Goal: Find contact information: Find contact information

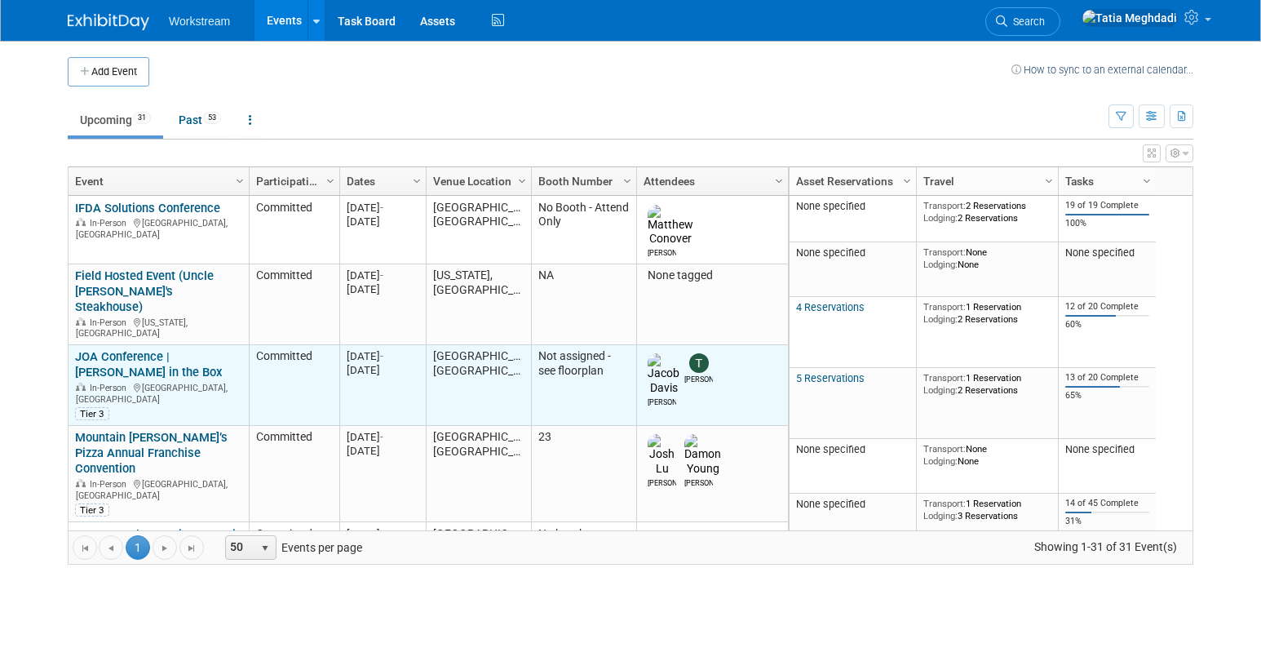
click at [116, 349] on link "JOA Conference | [PERSON_NAME] in the Box" at bounding box center [148, 364] width 147 height 30
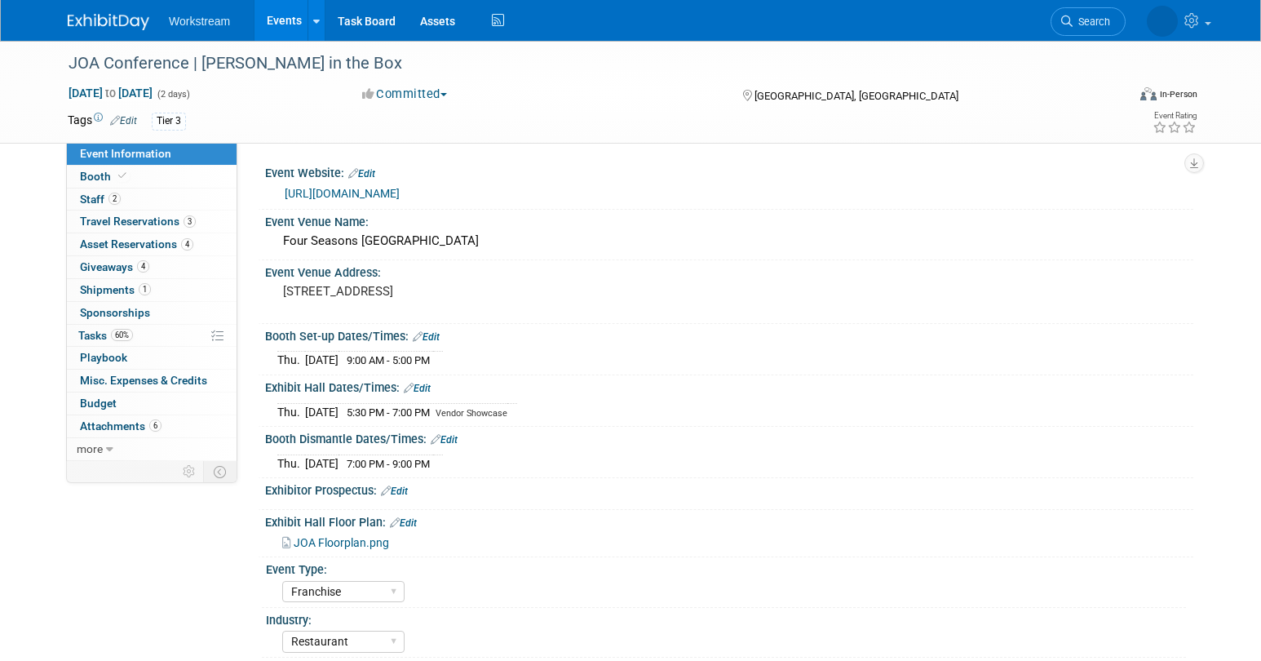
select select "Franchise"
select select "Restaurant"
select select "No"
select select "[PERSON_NAME]"
click at [181, 591] on div "Event Information Event Info Booth Booth 2 Staff 2 Staff 3 Travel Reservations …" at bounding box center [630, 522] width 1150 height 962
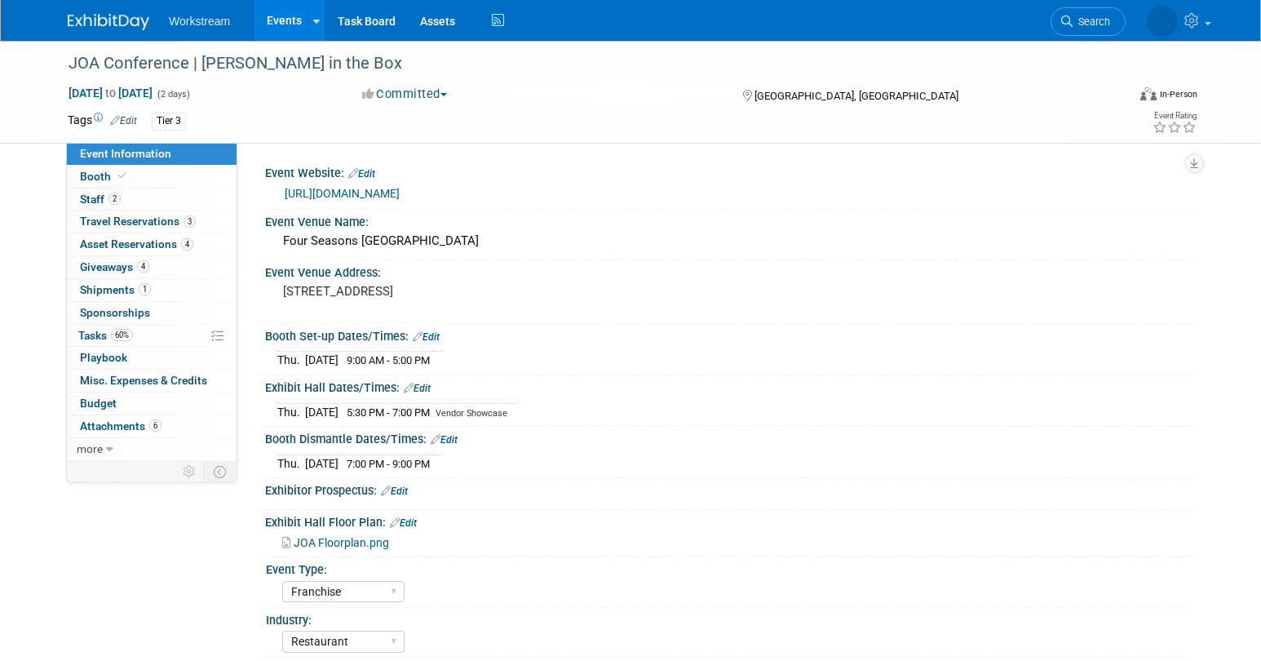
click at [193, 575] on div "Event Information Event Info Booth Booth 2 Staff 2 Staff 3 Travel Reservations …" at bounding box center [630, 522] width 1150 height 962
click at [95, 266] on span "Giveaways 4" at bounding box center [114, 266] width 69 height 13
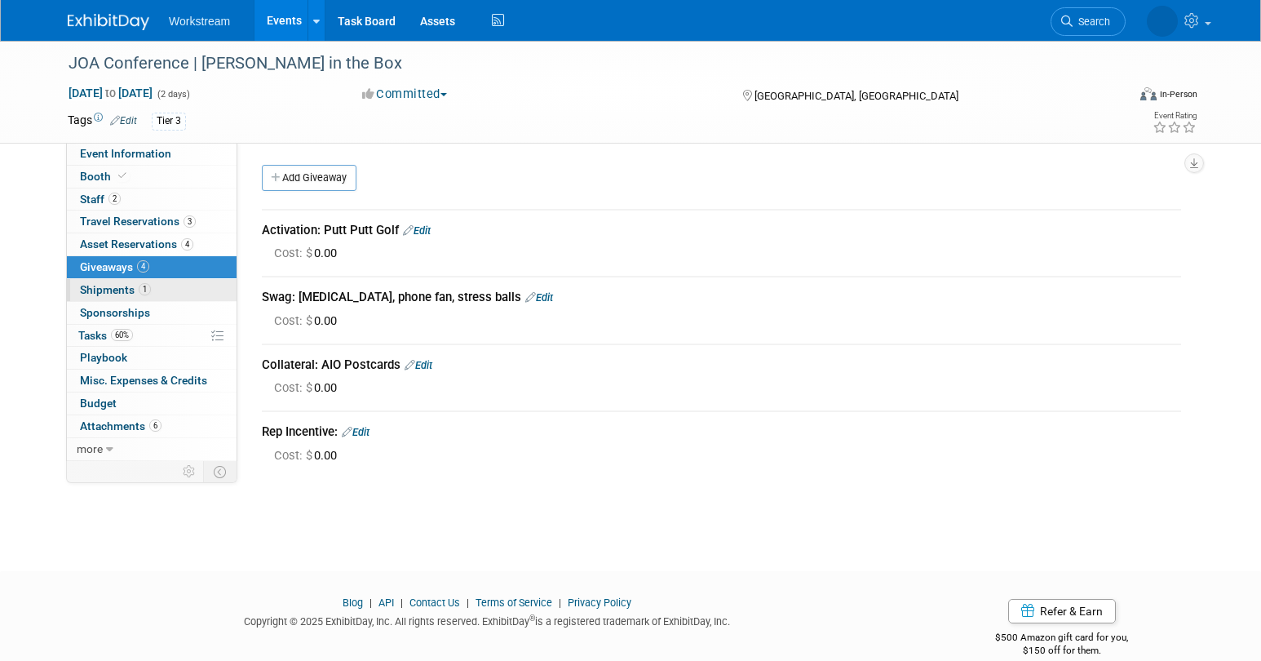
click at [93, 291] on span "Shipments 1" at bounding box center [115, 289] width 71 height 13
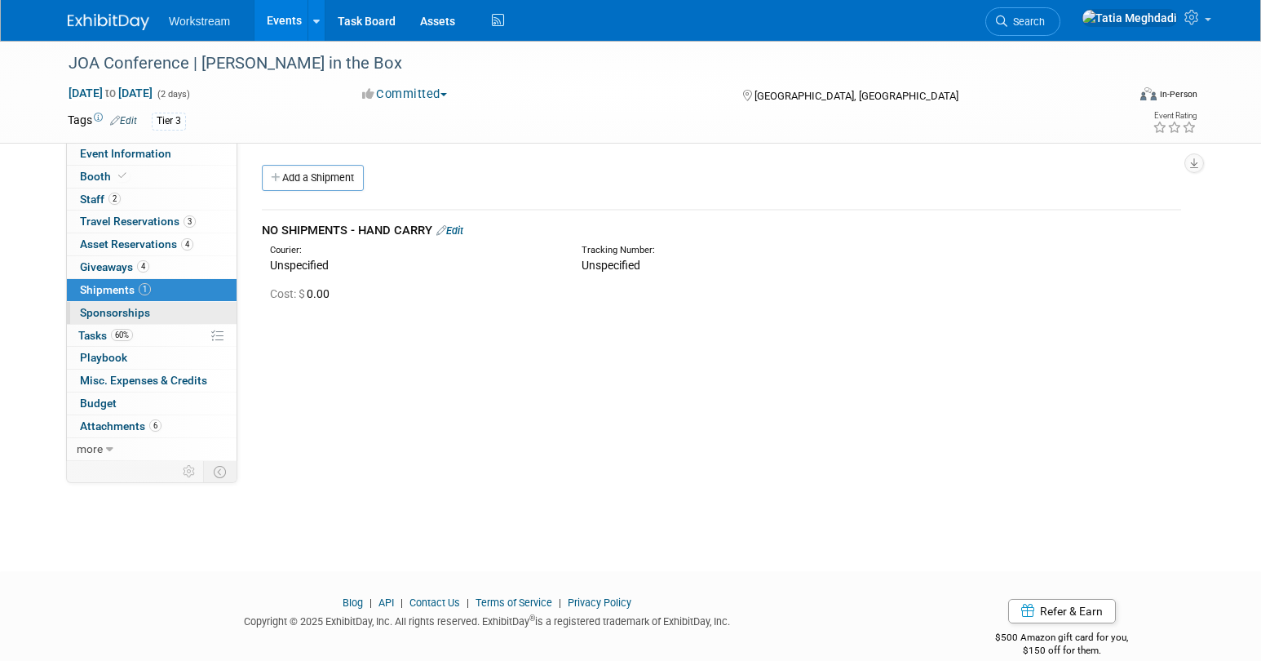
click at [93, 319] on span "Sponsorships 0" at bounding box center [115, 312] width 70 height 13
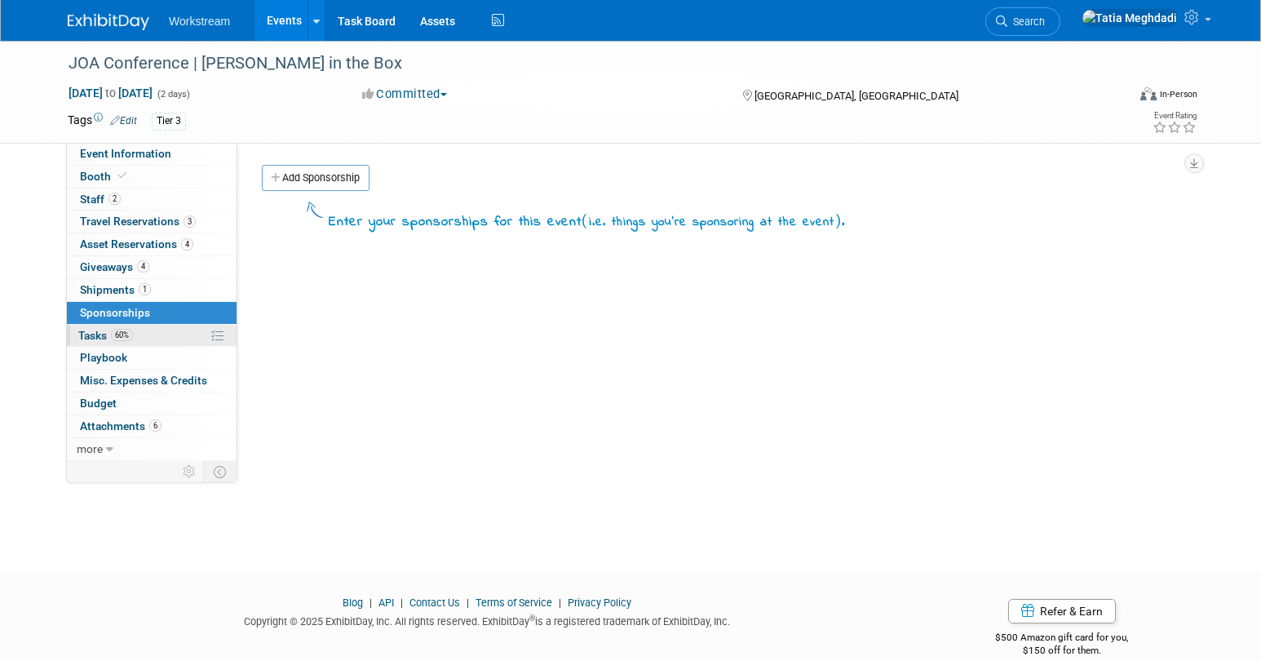
click at [83, 336] on span "Tasks 60%" at bounding box center [105, 335] width 55 height 13
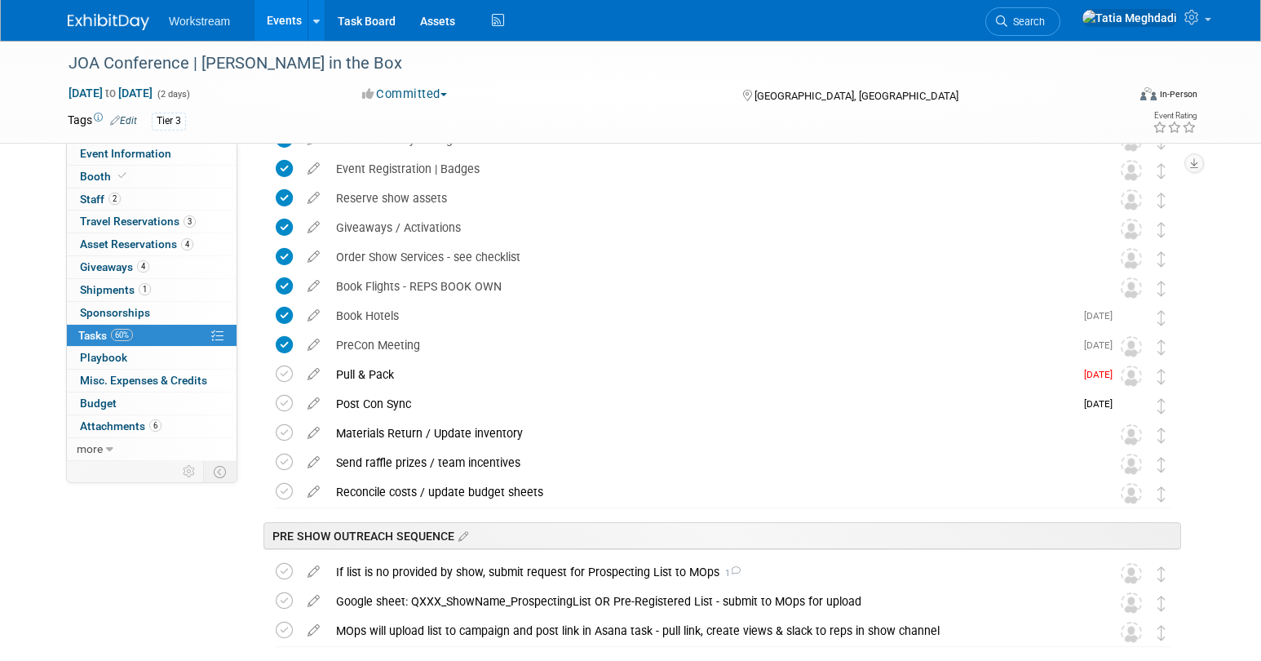
scroll to position [240, 0]
click at [281, 372] on icon at bounding box center [284, 373] width 17 height 17
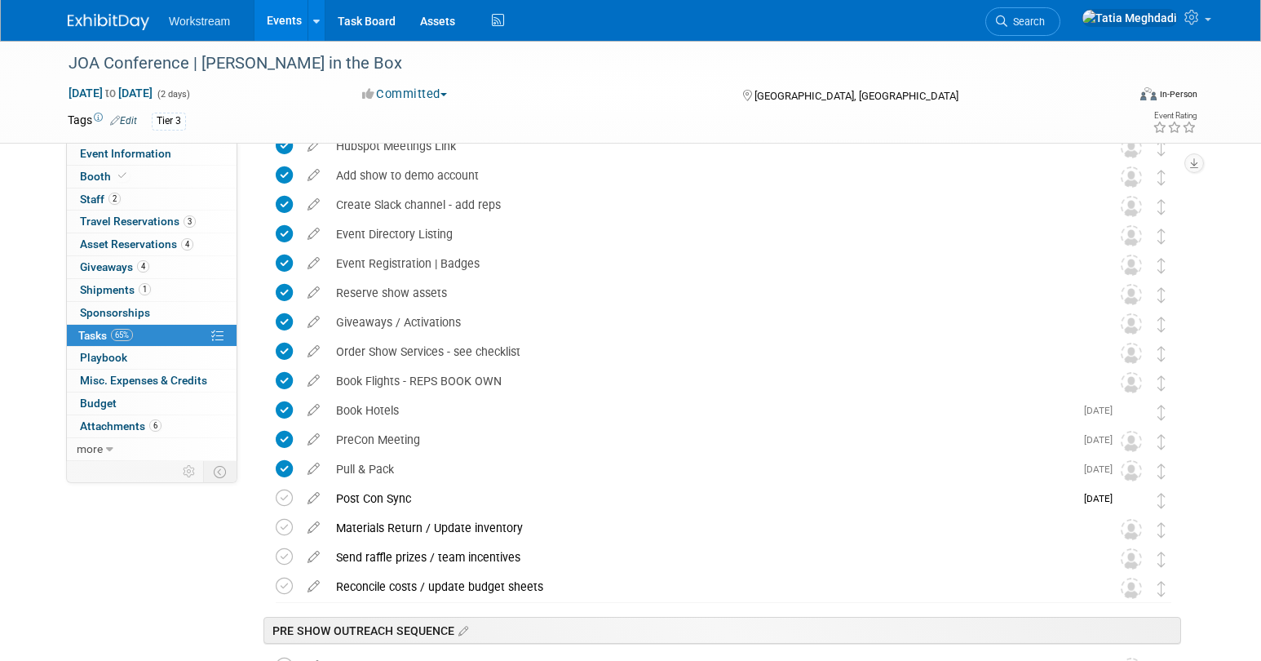
scroll to position [145, 0]
click at [102, 264] on span "Giveaways 4" at bounding box center [114, 266] width 69 height 13
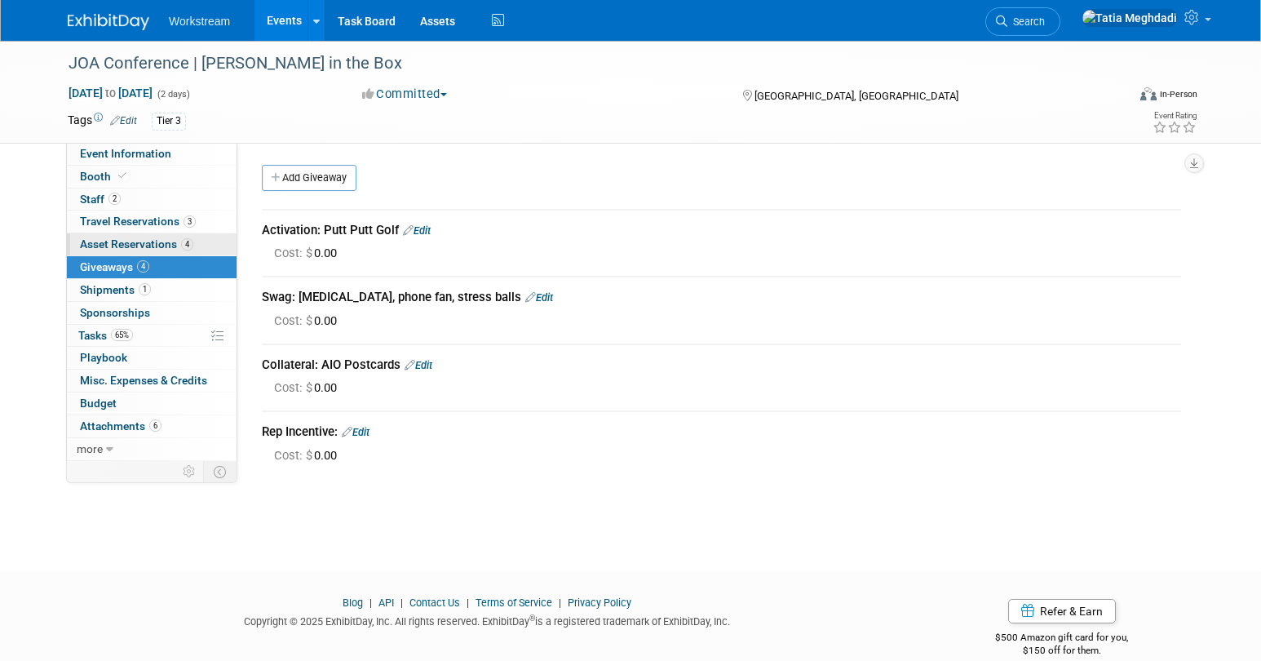
click at [106, 237] on span "Asset Reservations 4" at bounding box center [136, 243] width 113 height 13
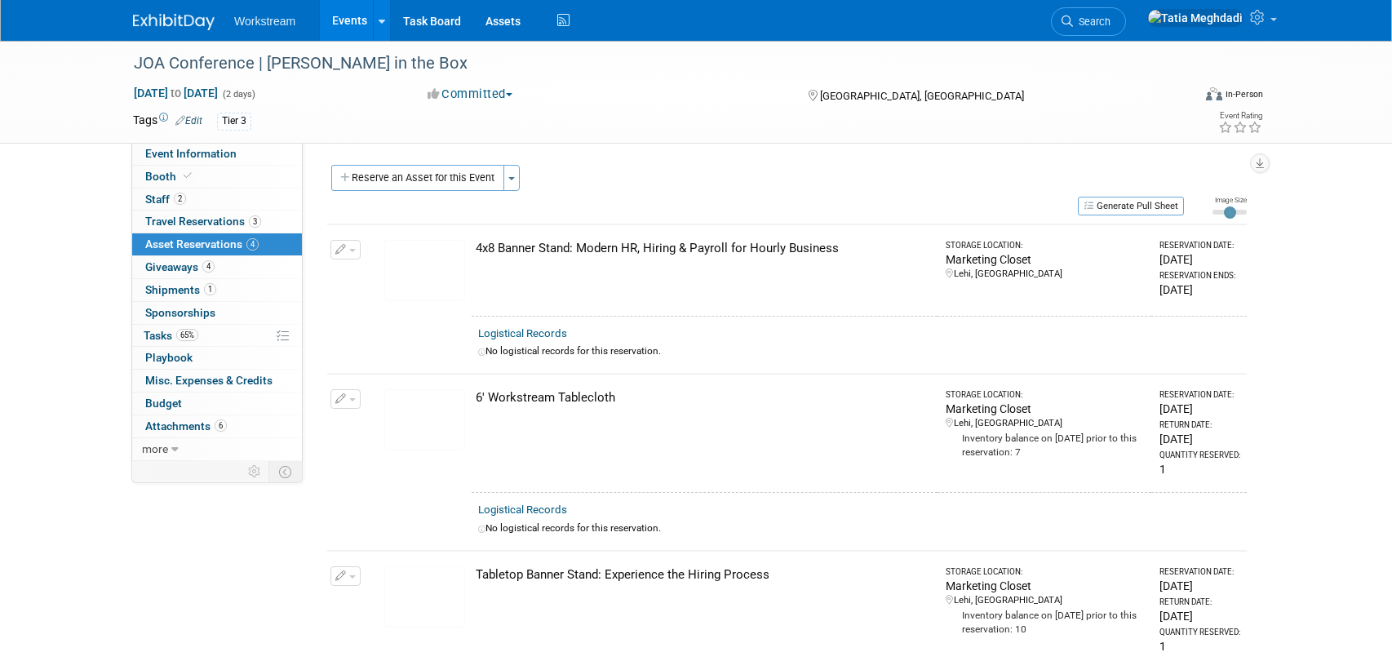
click at [348, 28] on link "Events" at bounding box center [350, 20] width 60 height 41
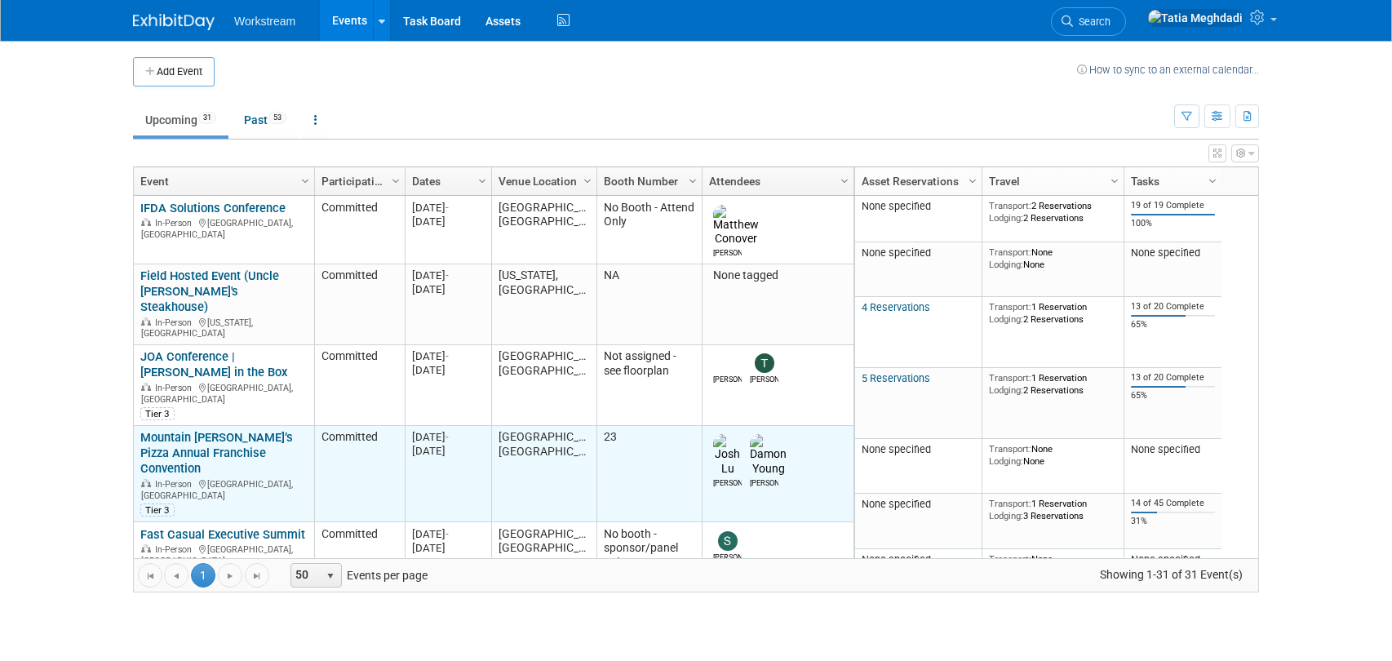
click at [190, 430] on link "Mountain [PERSON_NAME]’s Pizza Annual Franchise Convention" at bounding box center [216, 453] width 153 height 46
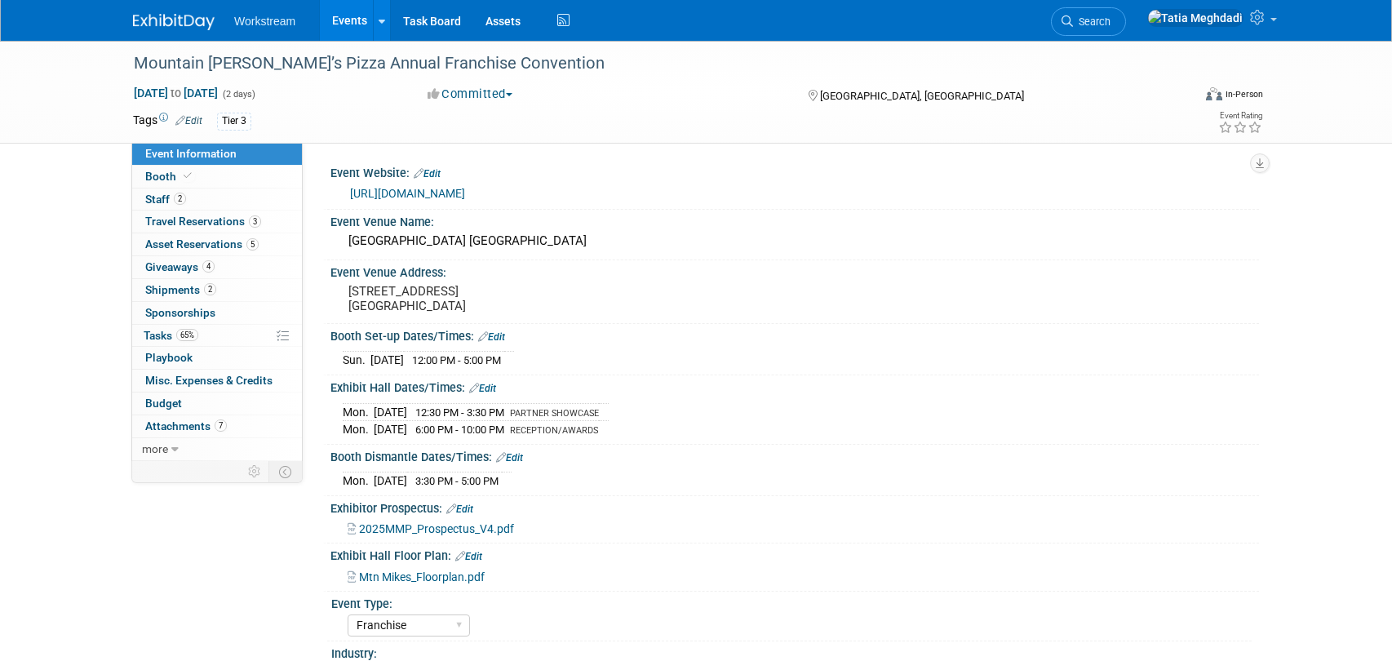
select select "Franchise"
select select "Restaurant"
select select "No"
select select "[PERSON_NAME]"
click at [164, 241] on span "Asset Reservations 5" at bounding box center [201, 243] width 113 height 13
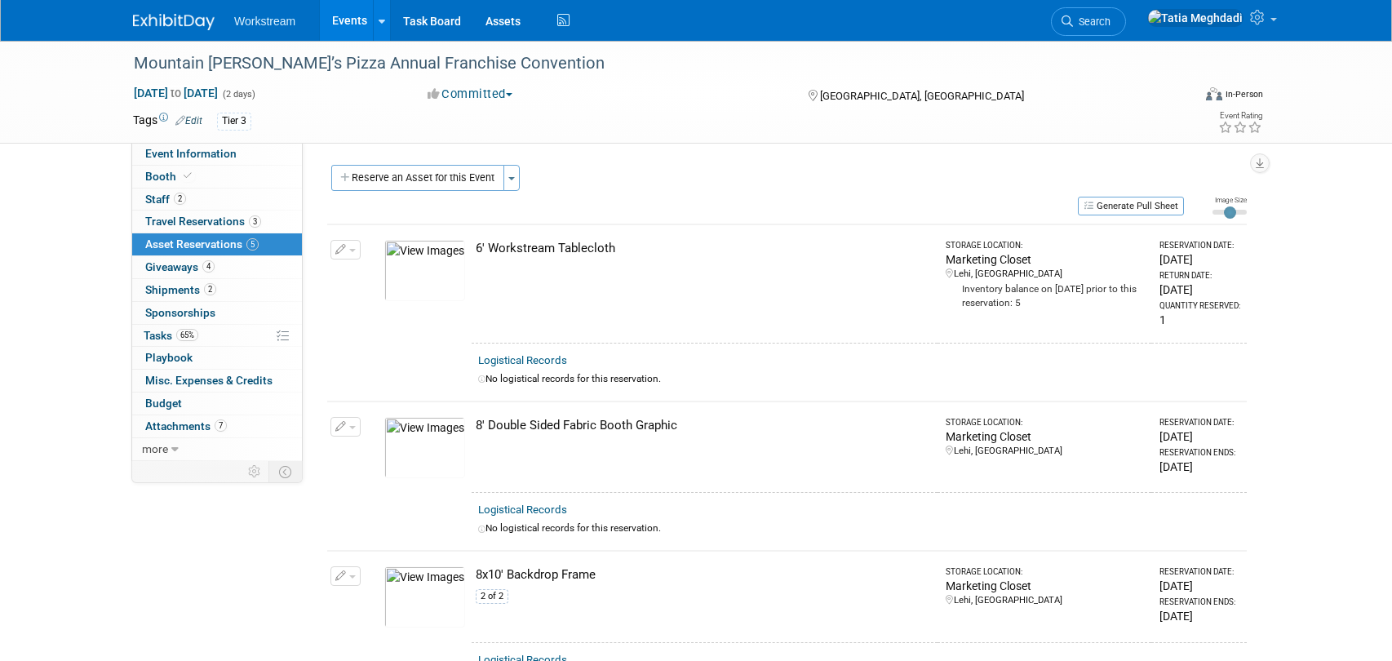
scroll to position [1, 0]
click at [161, 174] on span "Booth" at bounding box center [170, 176] width 50 height 13
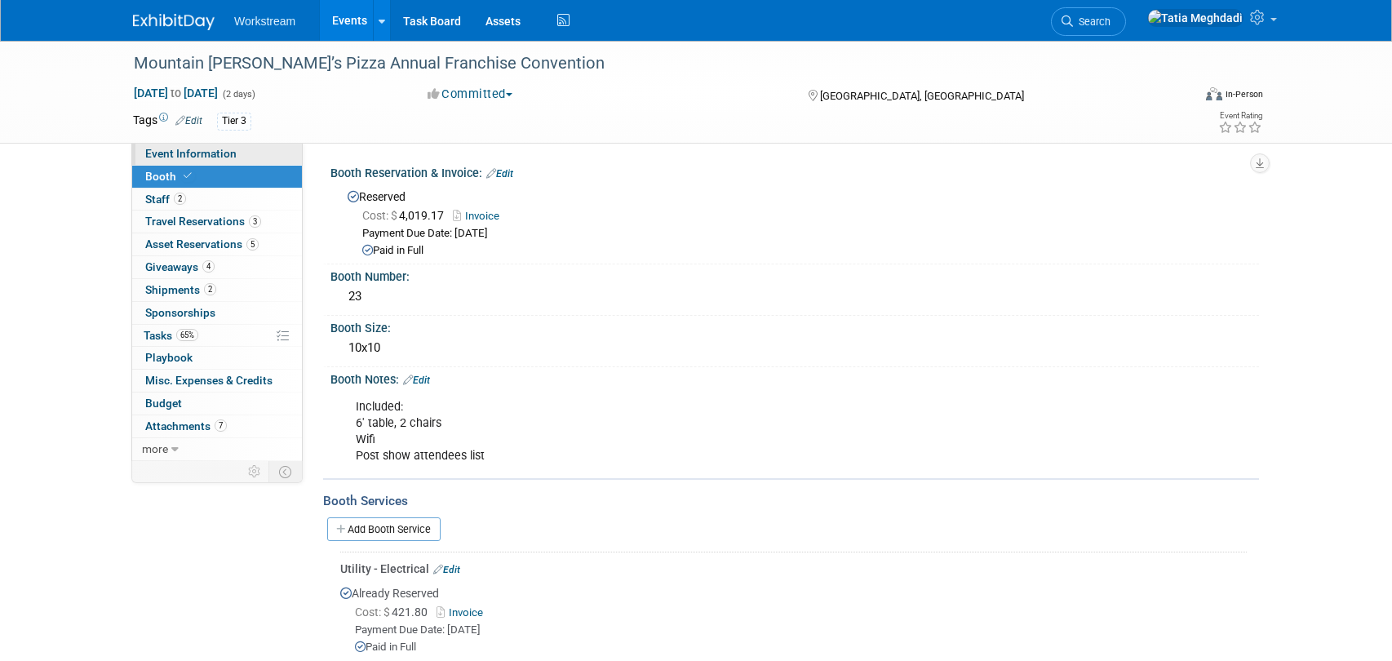
click at [170, 146] on link "Event Information" at bounding box center [217, 154] width 170 height 22
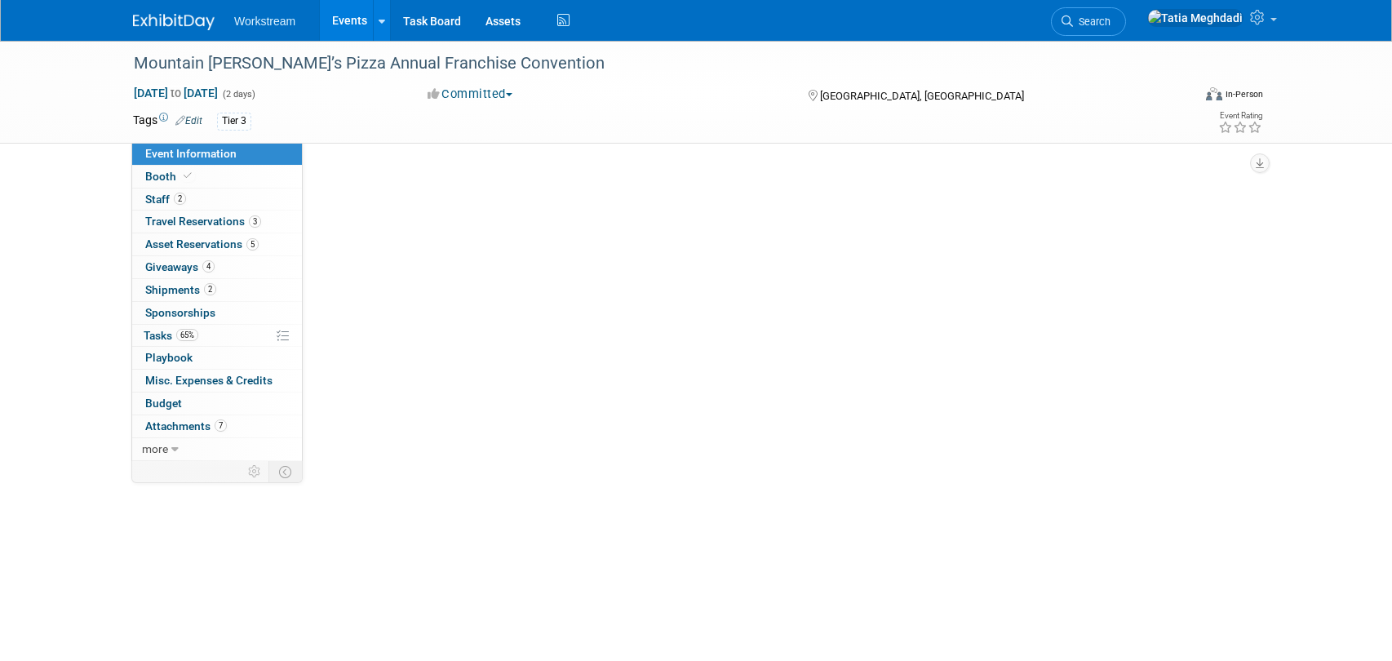
select select "Franchise"
select select "Restaurant"
select select "No"
select select "[PERSON_NAME]"
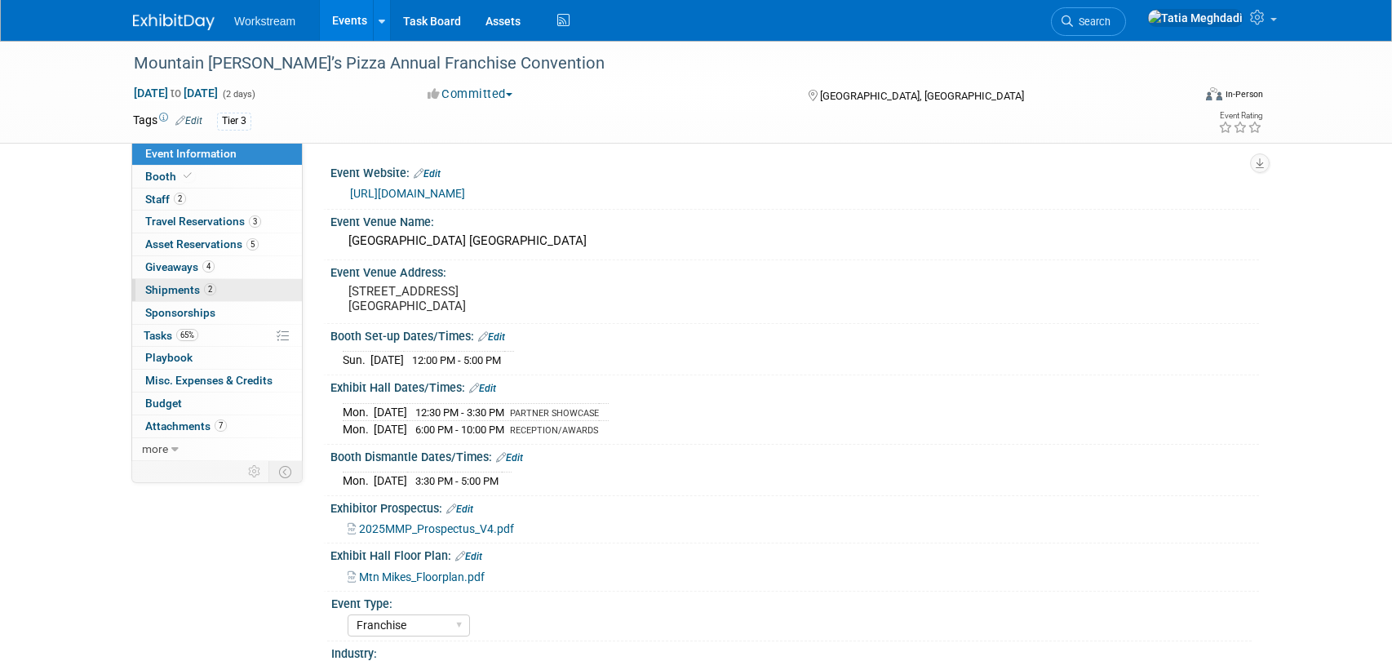
click at [193, 286] on span "Shipments 2" at bounding box center [180, 289] width 71 height 13
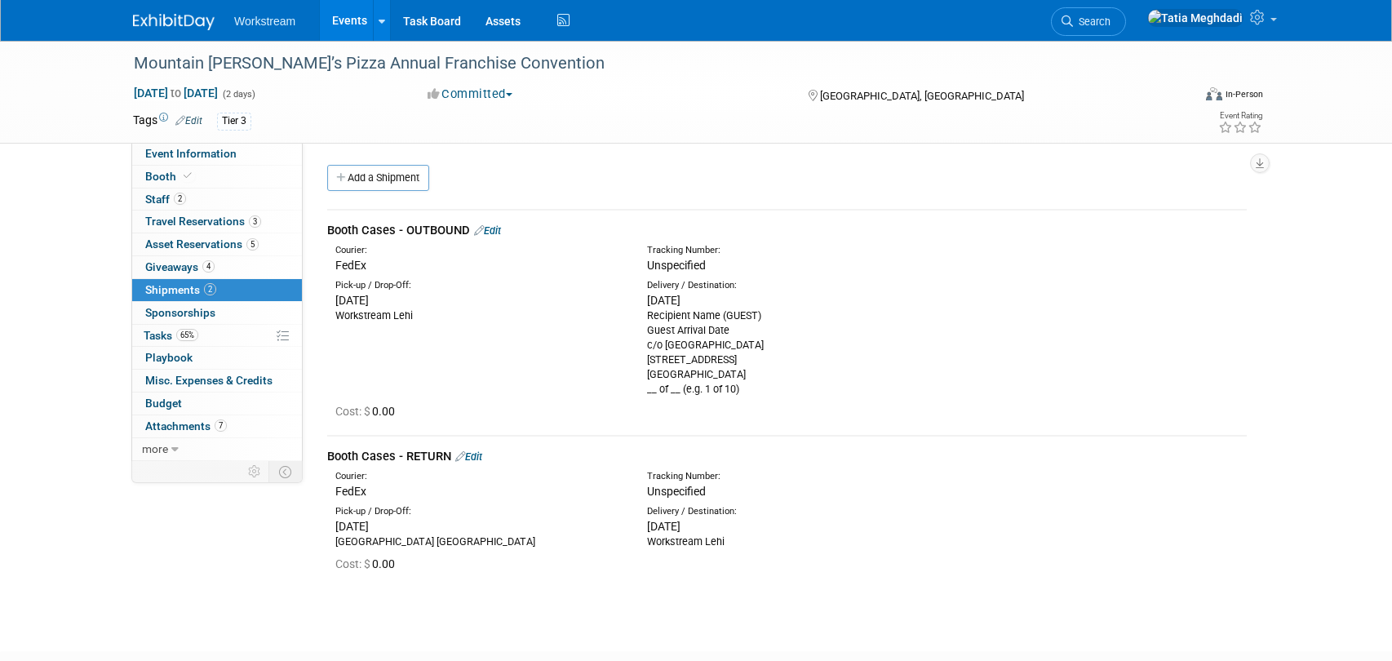
drag, startPoint x: 649, startPoint y: 317, endPoint x: 756, endPoint y: 392, distance: 130.1
click at [756, 392] on div "Recipient Name (GUEST) Guest Arrival Date c/o Paris Hotel Las Vegas 3655 Las Ve…" at bounding box center [790, 352] width 287 height 88
copy div "Recipient Name (GUEST) Guest Arrival Date c/o Paris Hotel Las Vegas 3655 Las Ve…"
click at [165, 201] on span "Staff 2" at bounding box center [165, 199] width 41 height 13
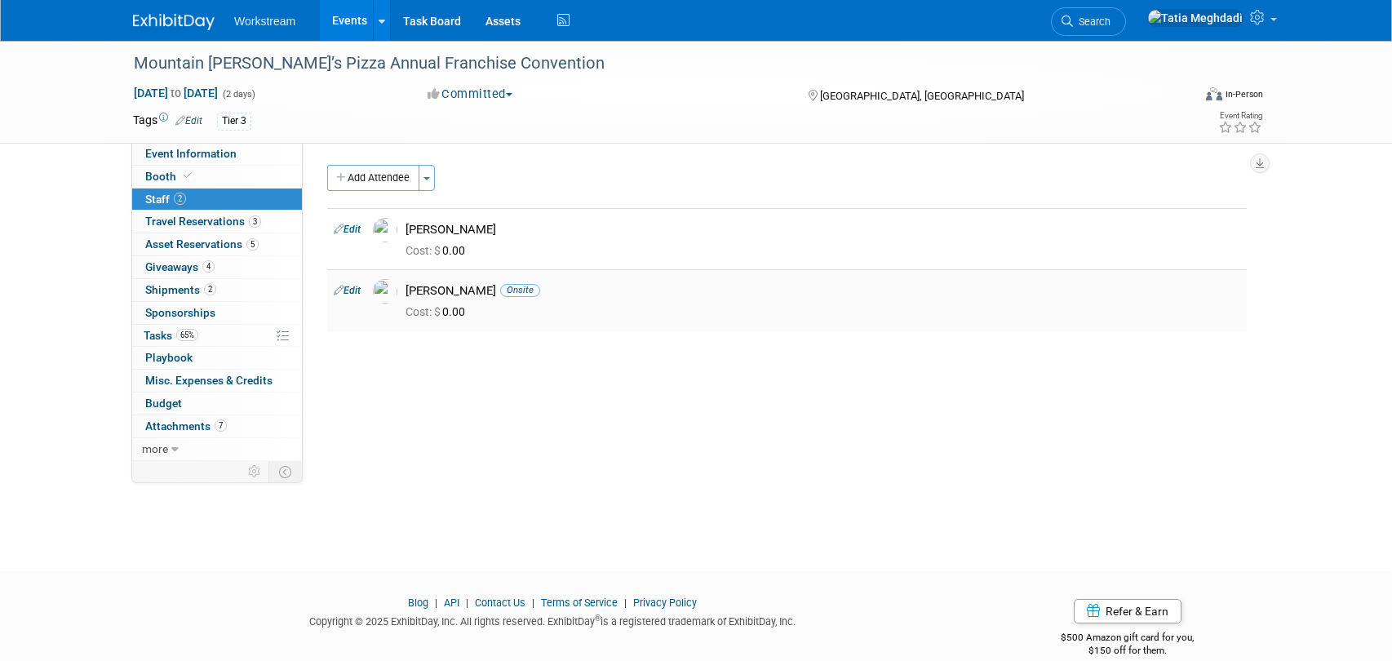
click at [388, 295] on img at bounding box center [385, 291] width 24 height 24
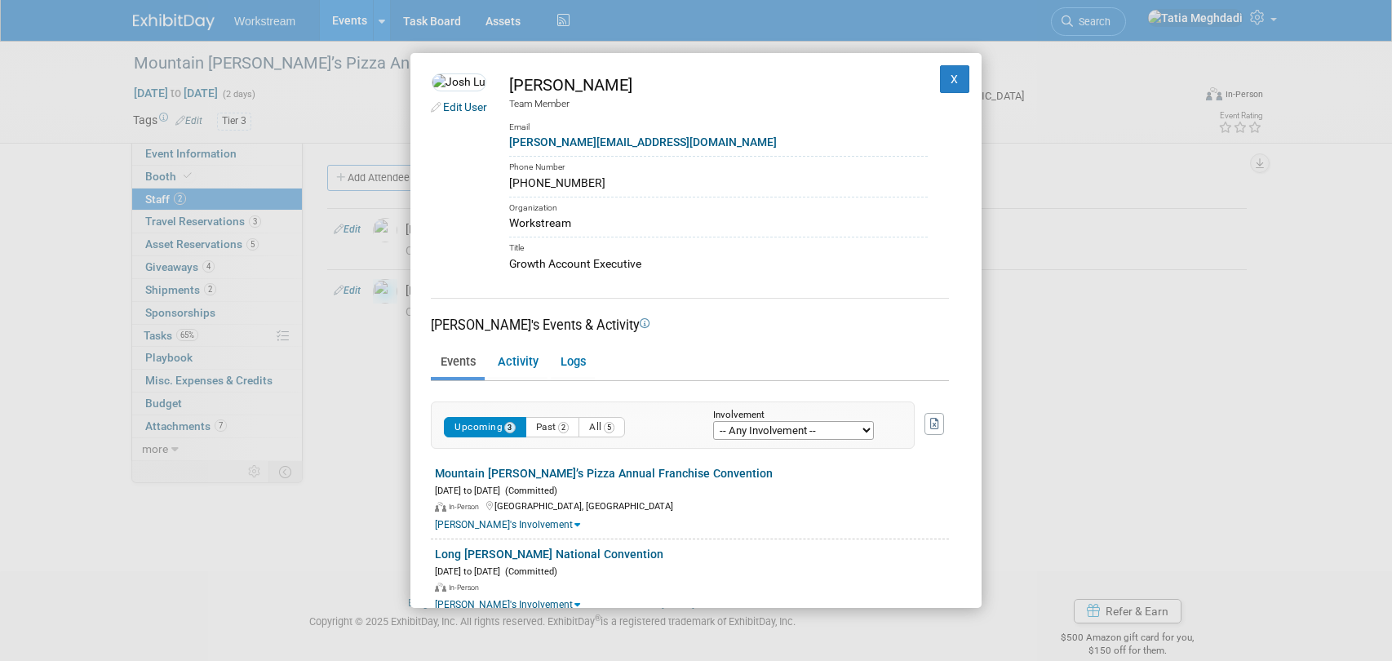
drag, startPoint x: 608, startPoint y: 180, endPoint x: 538, endPoint y: 182, distance: 69.4
click at [538, 182] on td "Josh Lu Team Member Email joshua@workstream.is Phone Number 650-766-9799 Organi…" at bounding box center [707, 172] width 441 height 199
copy div "[PHONE_NUMBER]"
click at [956, 81] on button "X" at bounding box center [954, 79] width 29 height 28
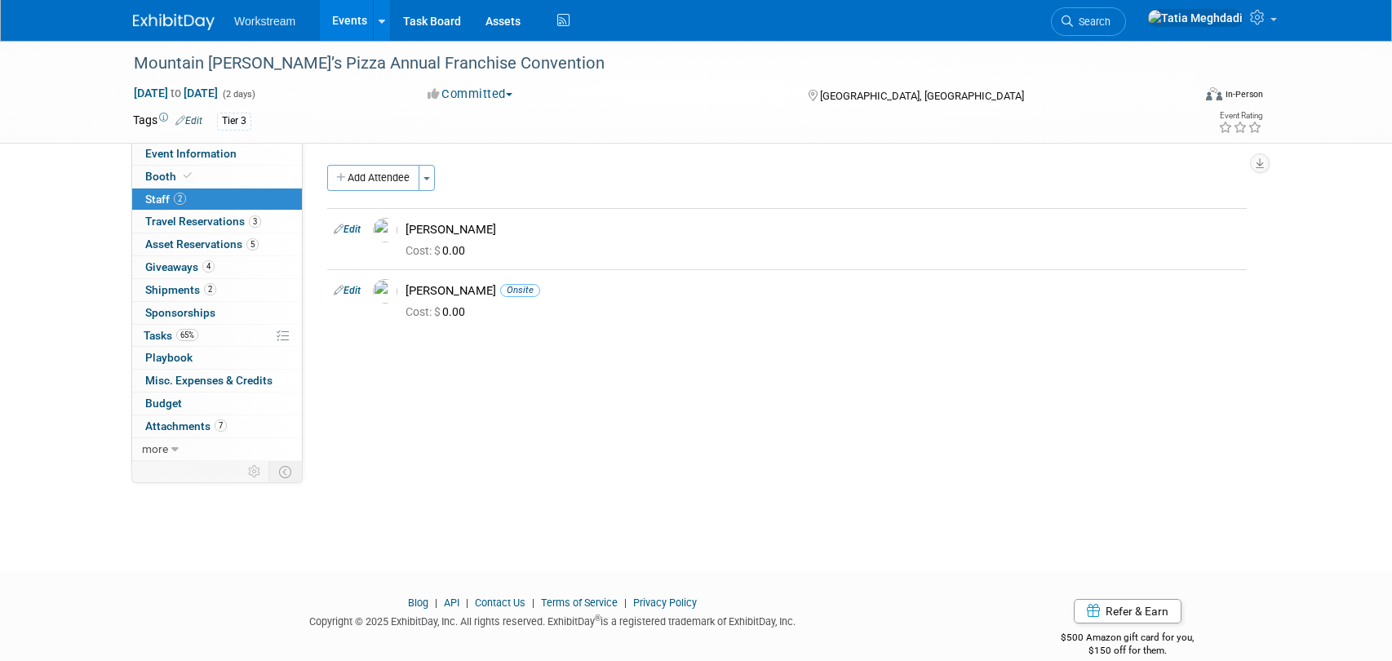
click at [643, 378] on div "Event Website: Edit https://na.eventscloud.com/website/85465/welcome/ Event Ven…" at bounding box center [781, 302] width 956 height 318
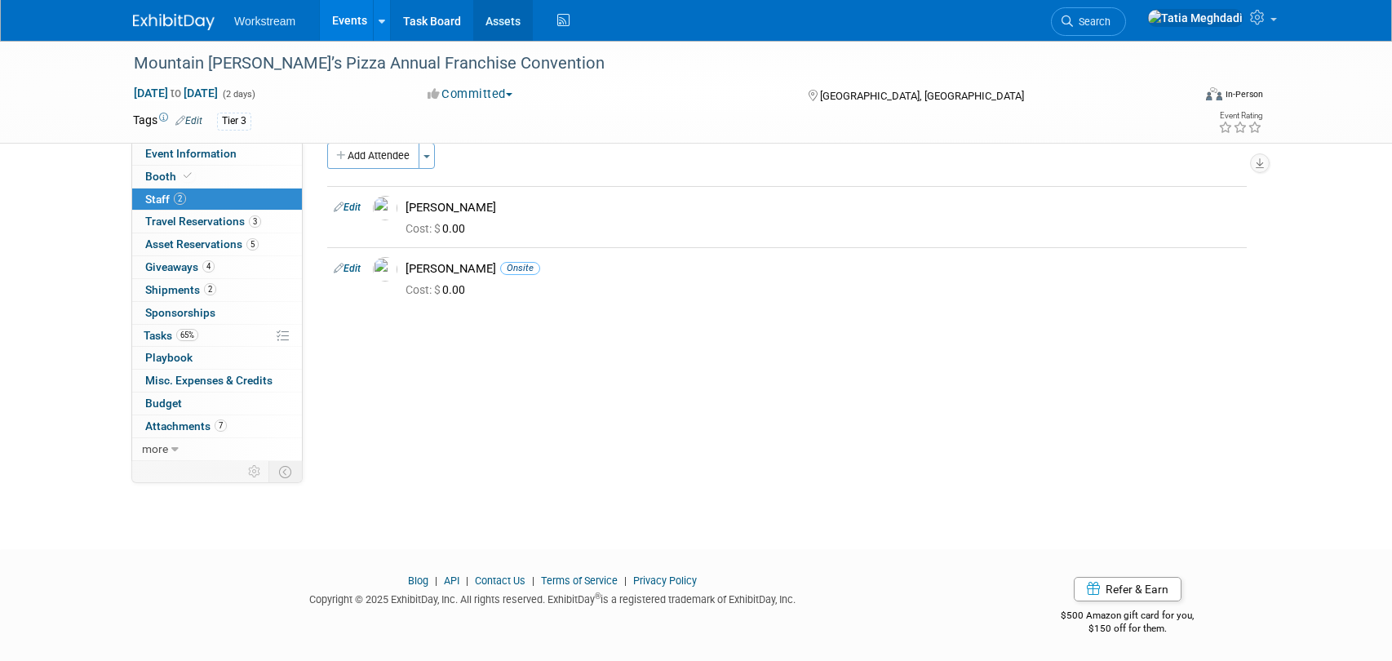
scroll to position [24, 0]
click at [511, 350] on div "Event Website: Edit https://na.eventscloud.com/website/85465/welcome/ Event Ven…" at bounding box center [781, 277] width 956 height 318
click at [1271, 21] on span at bounding box center [1273, 19] width 7 height 3
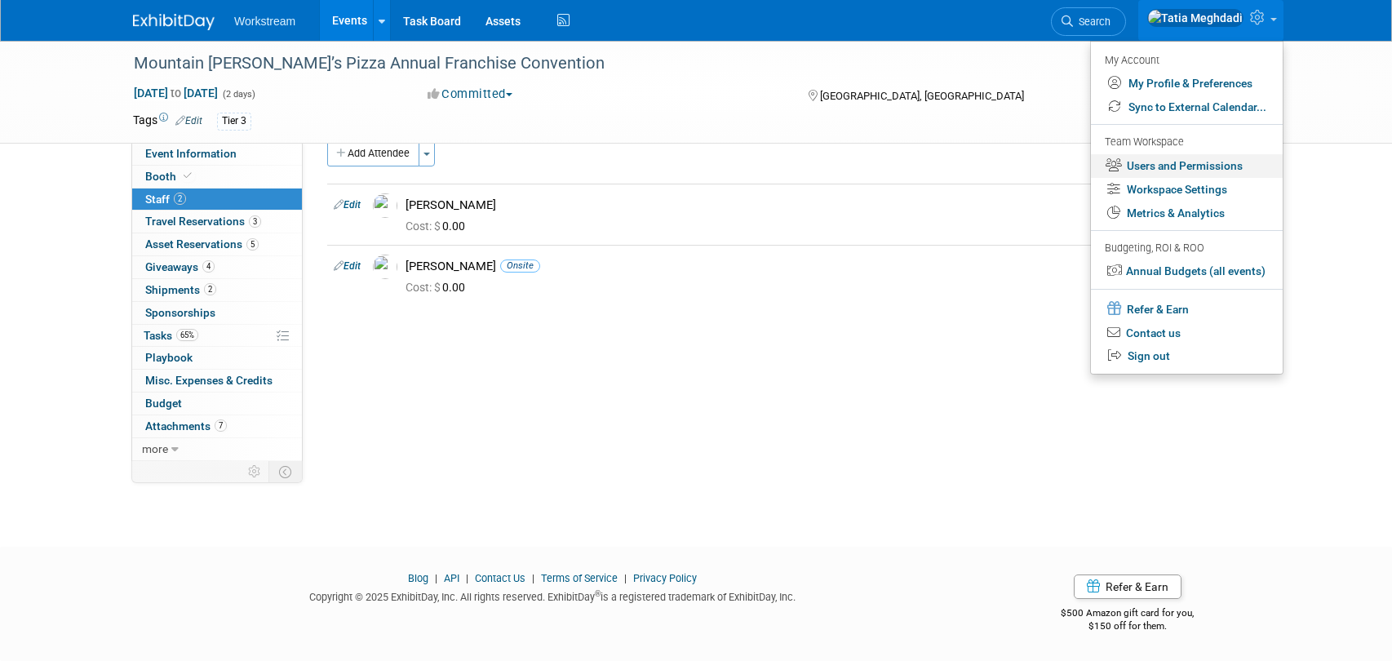
click at [1188, 166] on link "Users and Permissions" at bounding box center [1187, 166] width 192 height 24
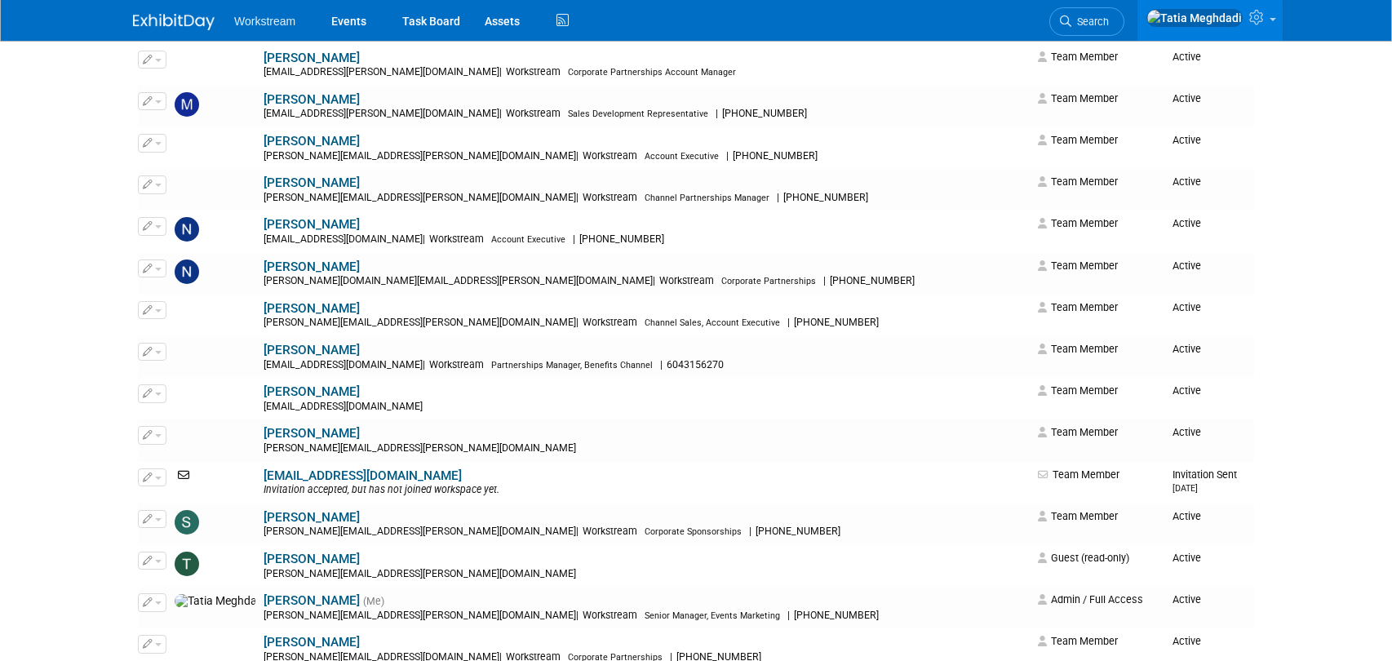
scroll to position [1674, 0]
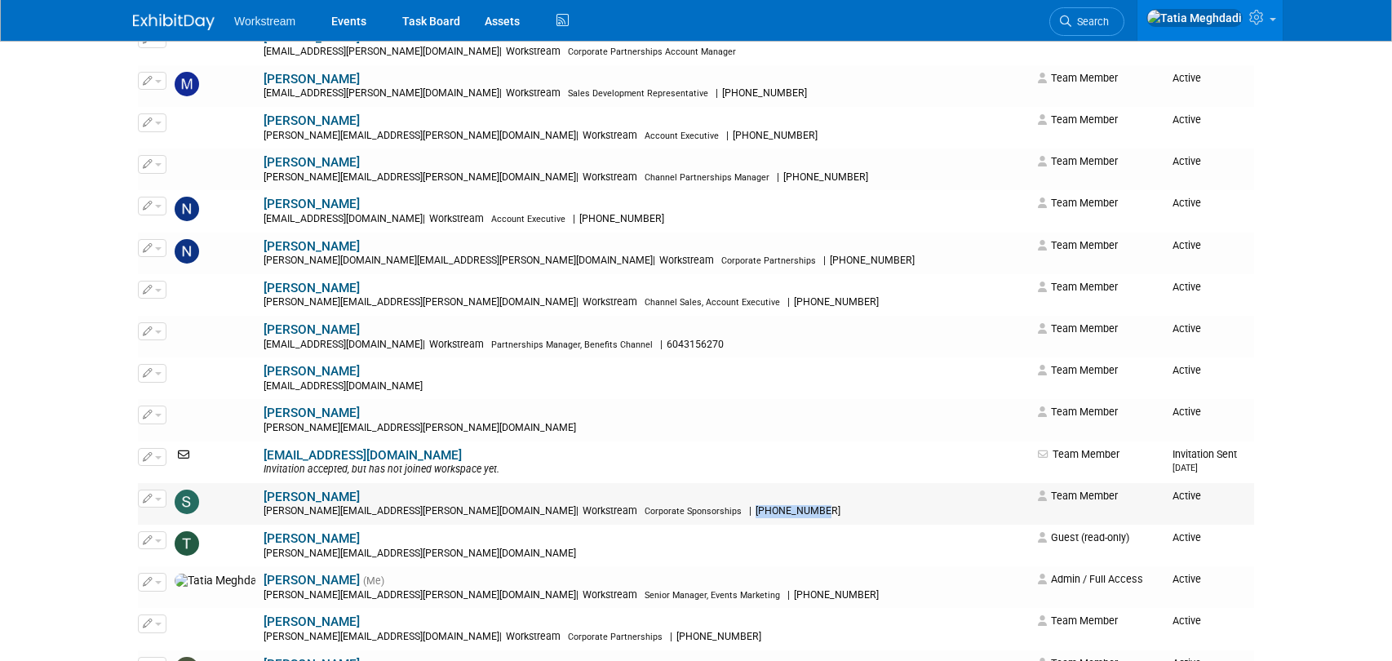
drag, startPoint x: 605, startPoint y: 513, endPoint x: 517, endPoint y: 516, distance: 87.3
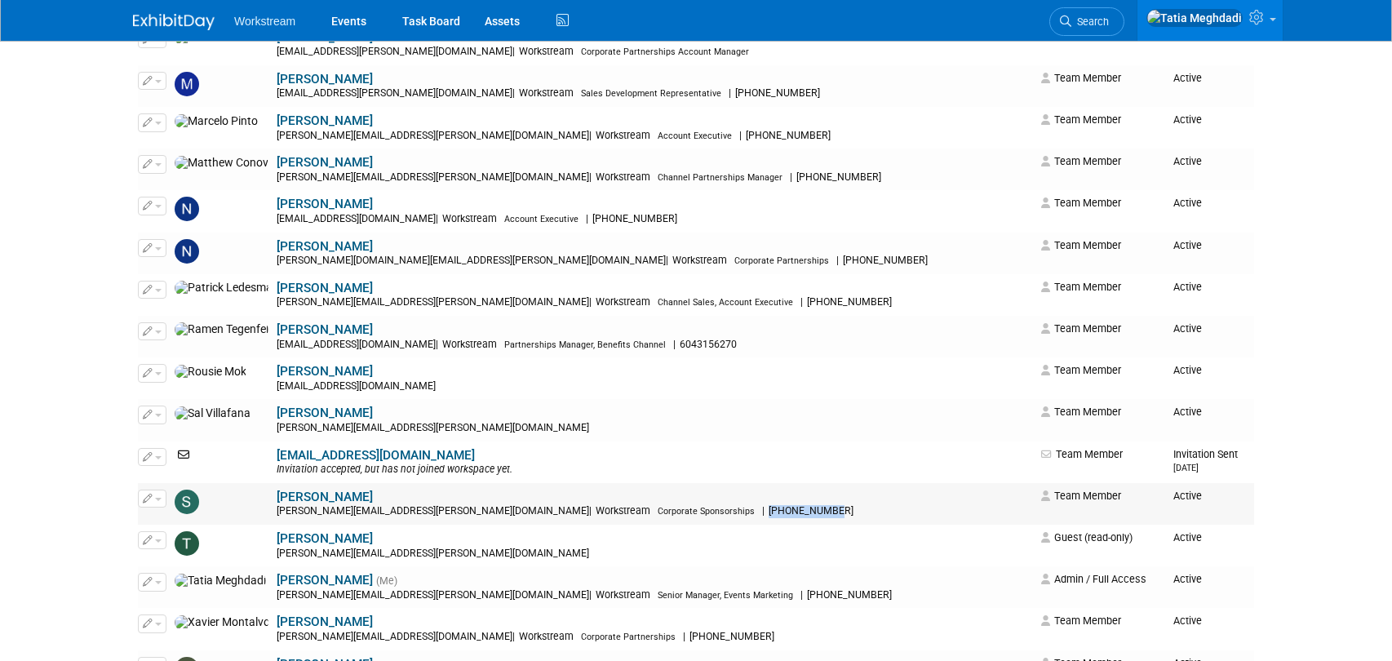
click at [516, 515] on div "[PERSON_NAME][EMAIL_ADDRESS][PERSON_NAME][DOMAIN_NAME] | Workstream Corporate S…" at bounding box center [654, 511] width 754 height 13
copy span "[PHONE_NUMBER]"
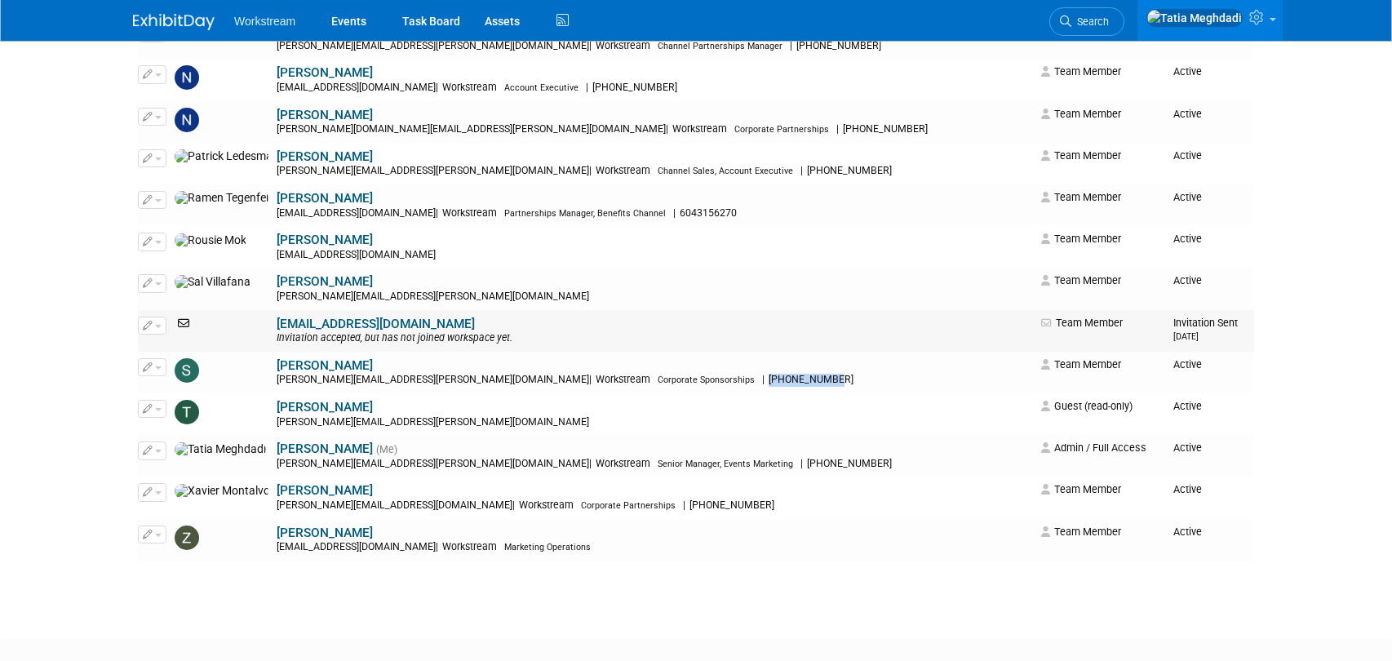
scroll to position [1898, 0]
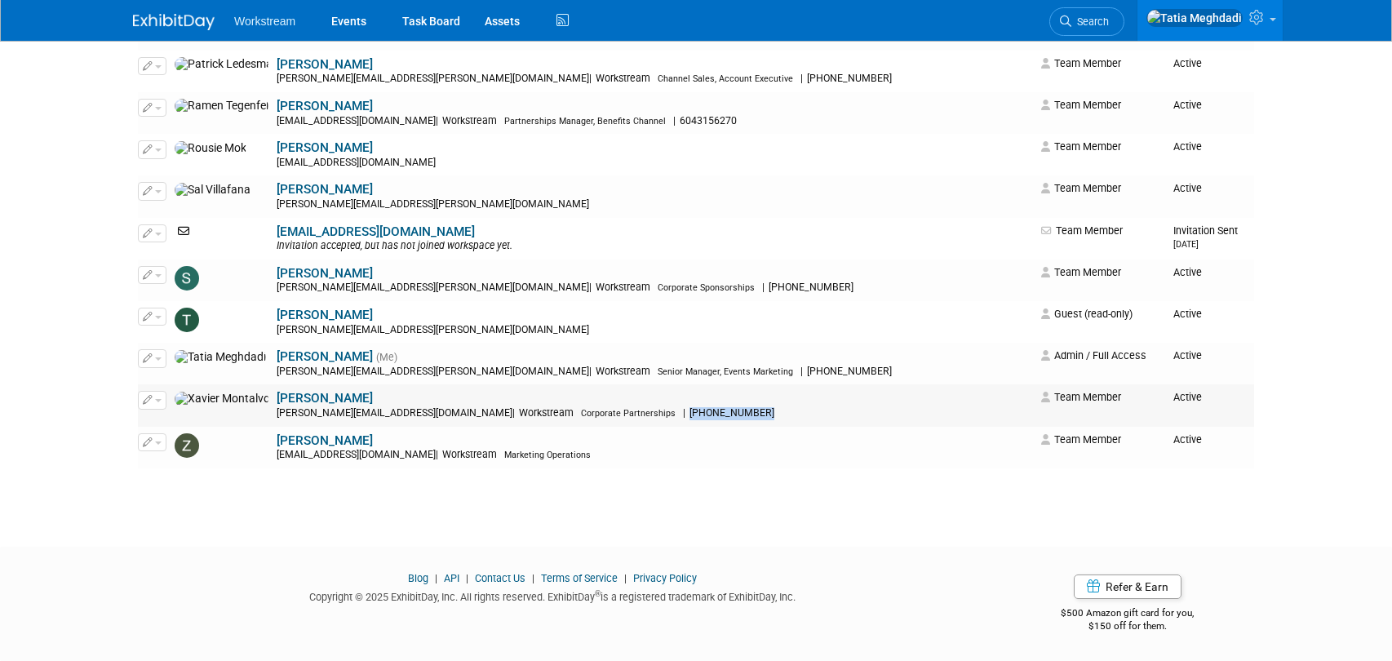
drag, startPoint x: 607, startPoint y: 412, endPoint x: 529, endPoint y: 413, distance: 77.5
click at [529, 413] on div "[EMAIL_ADDRESS][PERSON_NAME][DOMAIN_NAME] | Workstream Corporate Partnerships |…" at bounding box center [654, 413] width 754 height 13
copy span "[PHONE_NUMBER]"
